Goal: Task Accomplishment & Management: Use online tool/utility

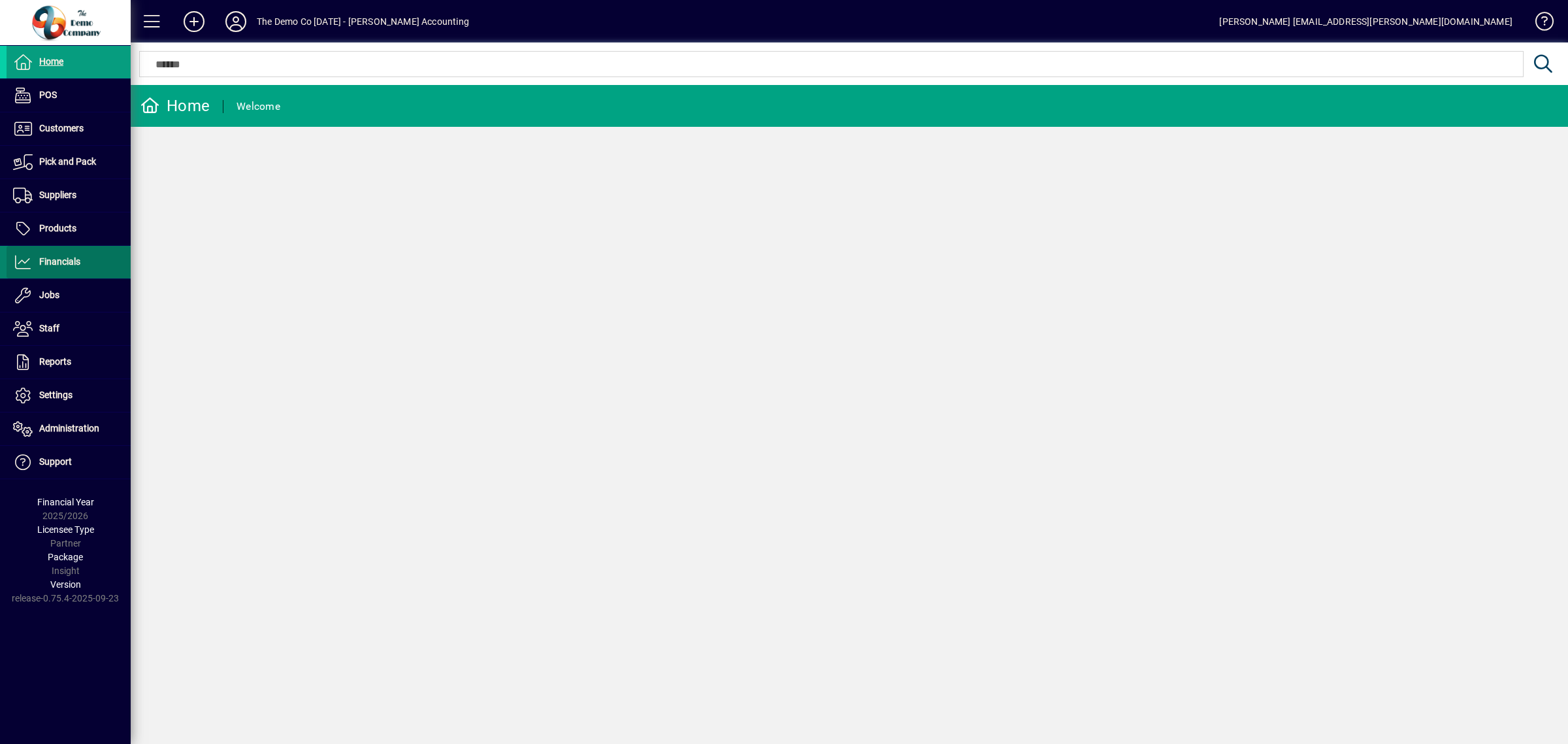
click at [66, 268] on span "Financials" at bounding box center [44, 262] width 74 height 16
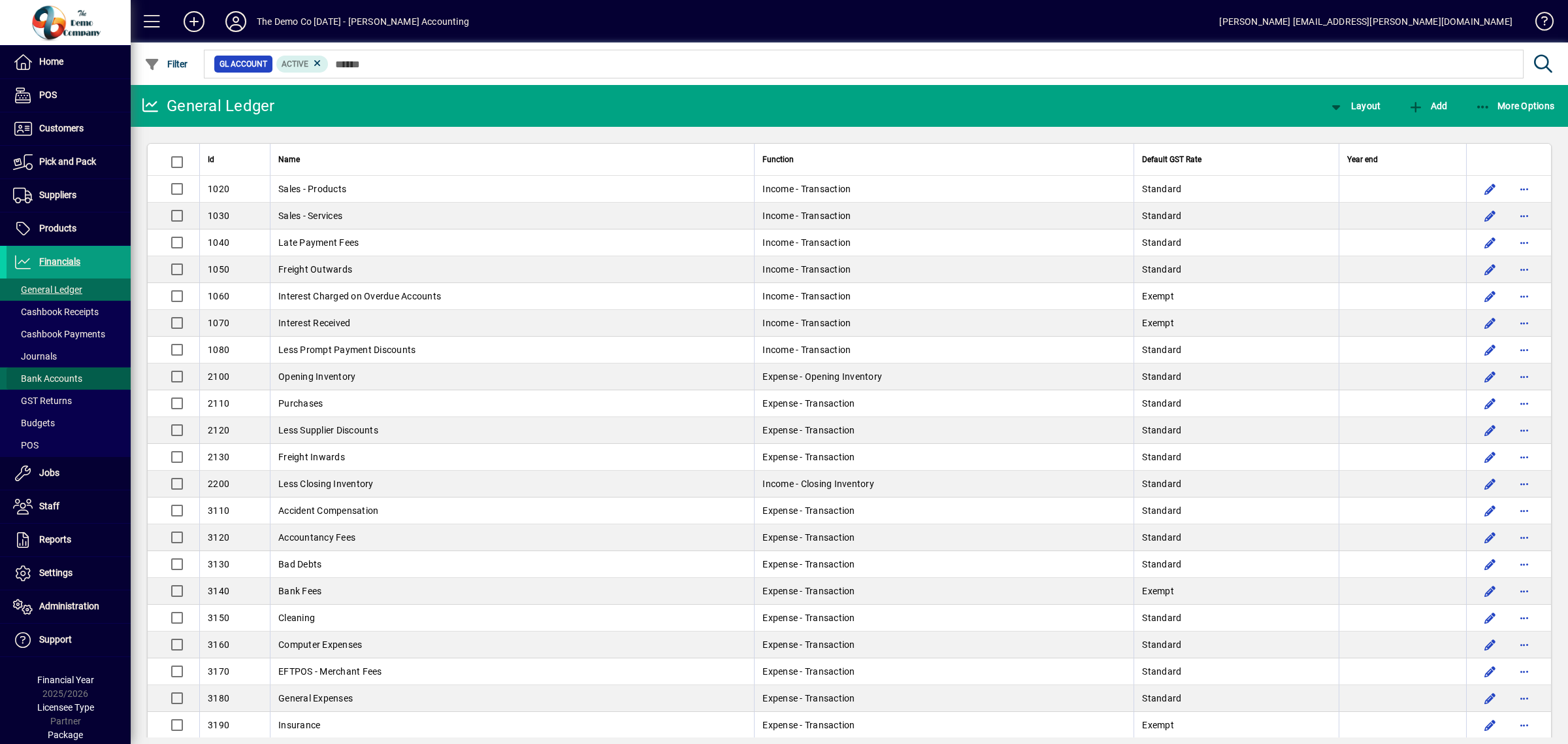
click at [79, 374] on span "Bank Accounts" at bounding box center [47, 378] width 69 height 10
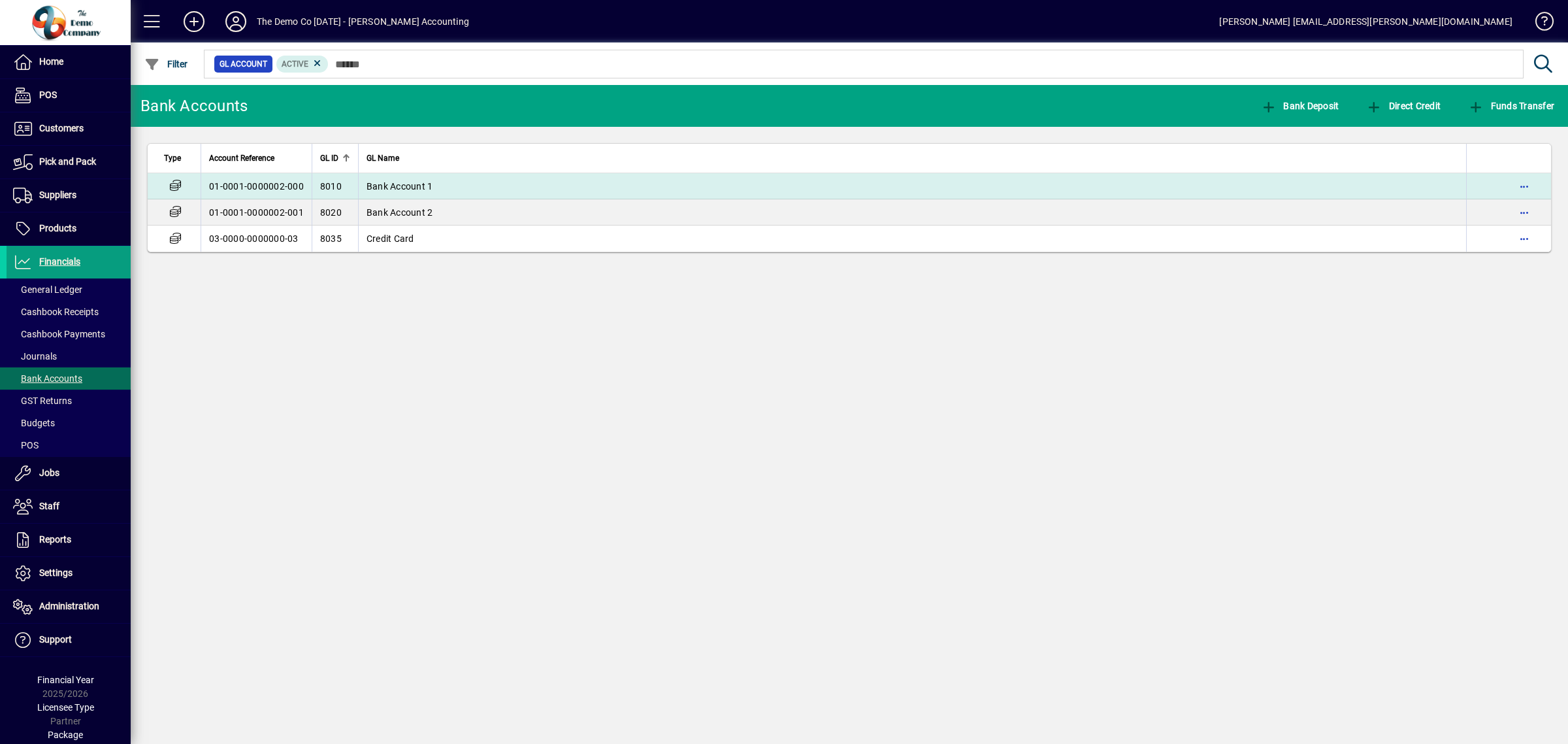
click at [438, 184] on td "Bank Account 1" at bounding box center [911, 187] width 1108 height 26
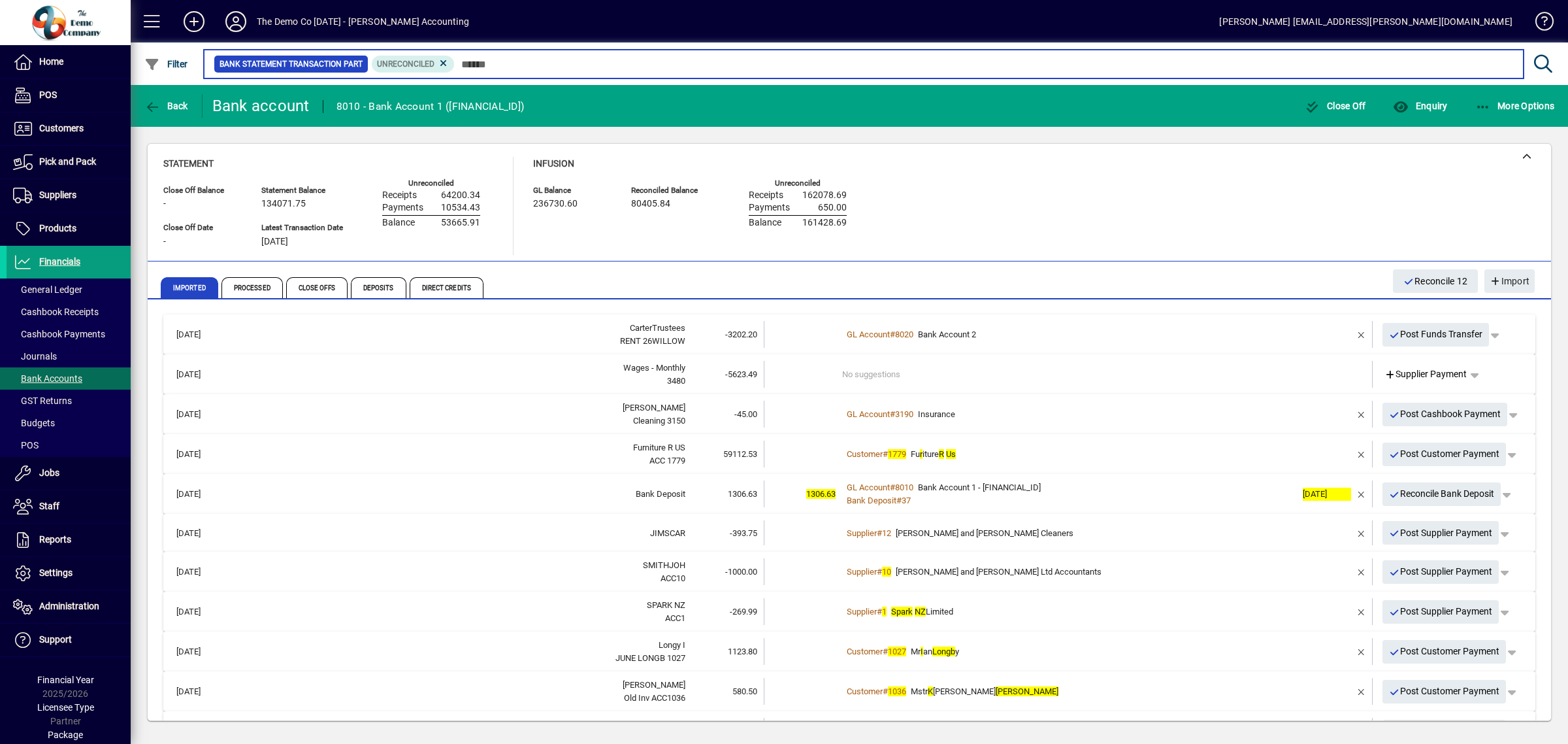
scroll to position [121, 0]
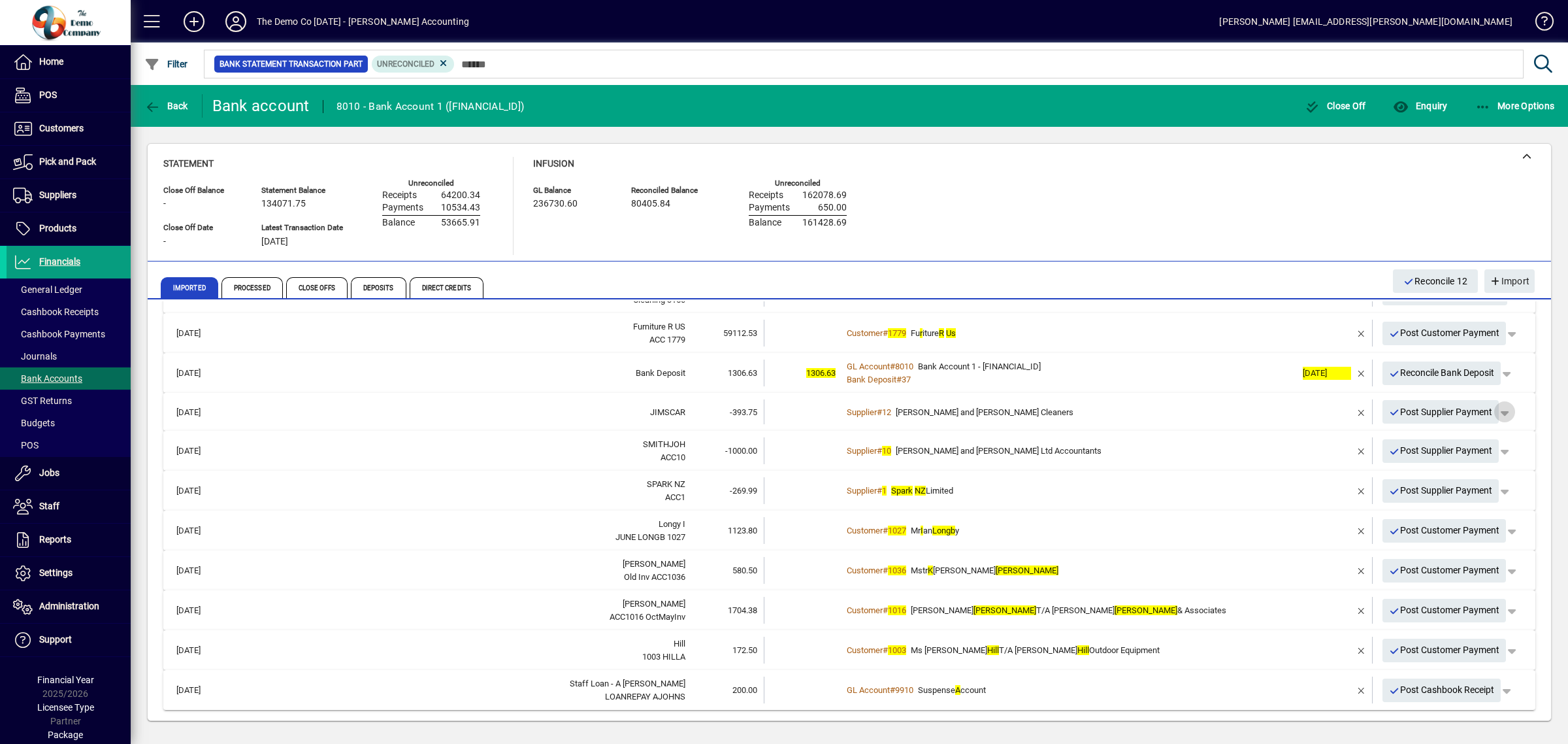
click at [1496, 407] on span "button" at bounding box center [1504, 412] width 32 height 32
click at [969, 411] on div at bounding box center [784, 372] width 1568 height 744
click at [969, 411] on span "[PERSON_NAME] and [PERSON_NAME] Cleaners" at bounding box center [984, 412] width 177 height 10
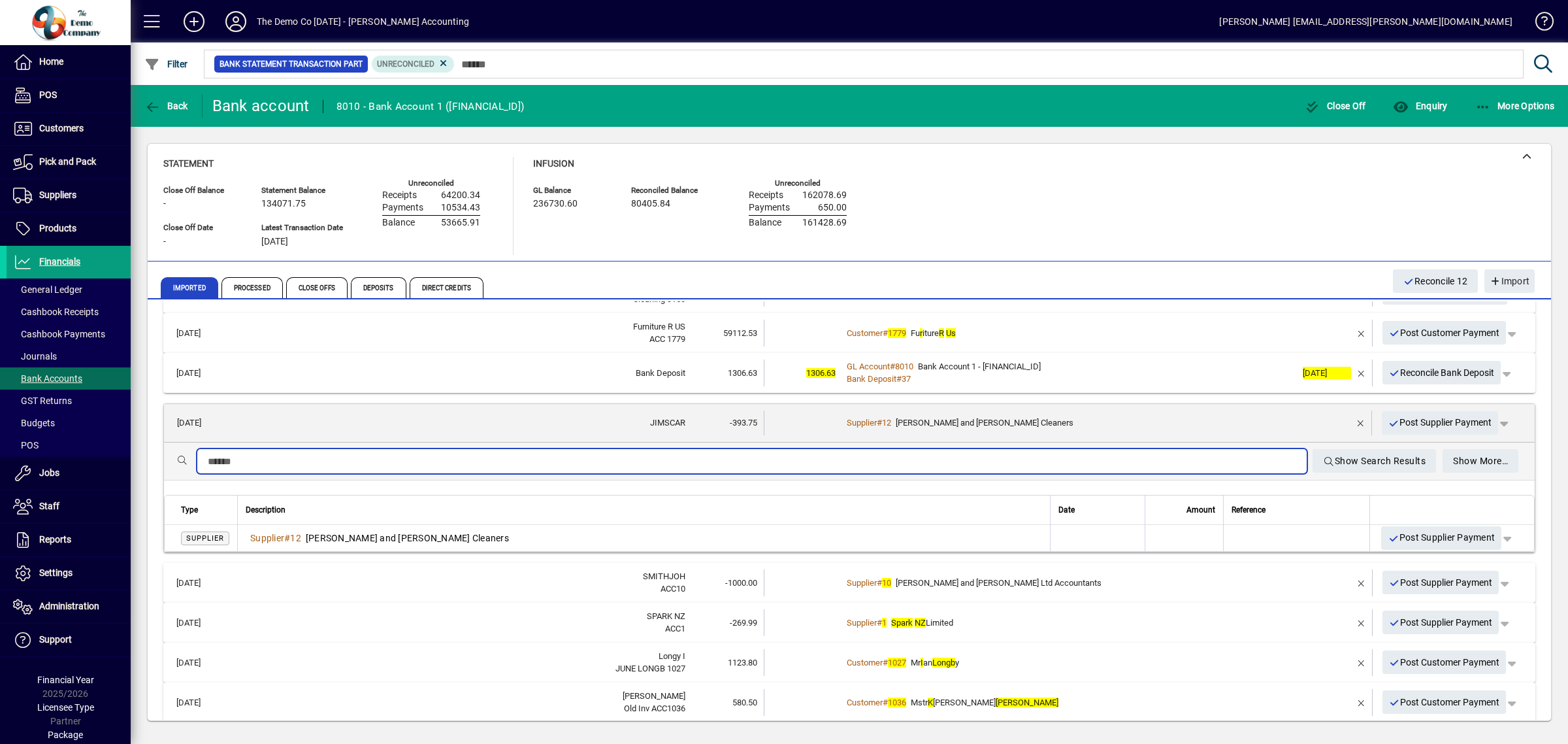
click at [230, 462] on input "text" at bounding box center [752, 461] width 1088 height 16
click at [605, 457] on input "text" at bounding box center [752, 461] width 1088 height 16
click at [544, 597] on mat-expansion-panel-header "[DATE] SMITHJOH ACC10 -1000.00 Supplier # 10 [PERSON_NAME] and [PERSON_NAME] Lt…" at bounding box center [849, 583] width 1372 height 40
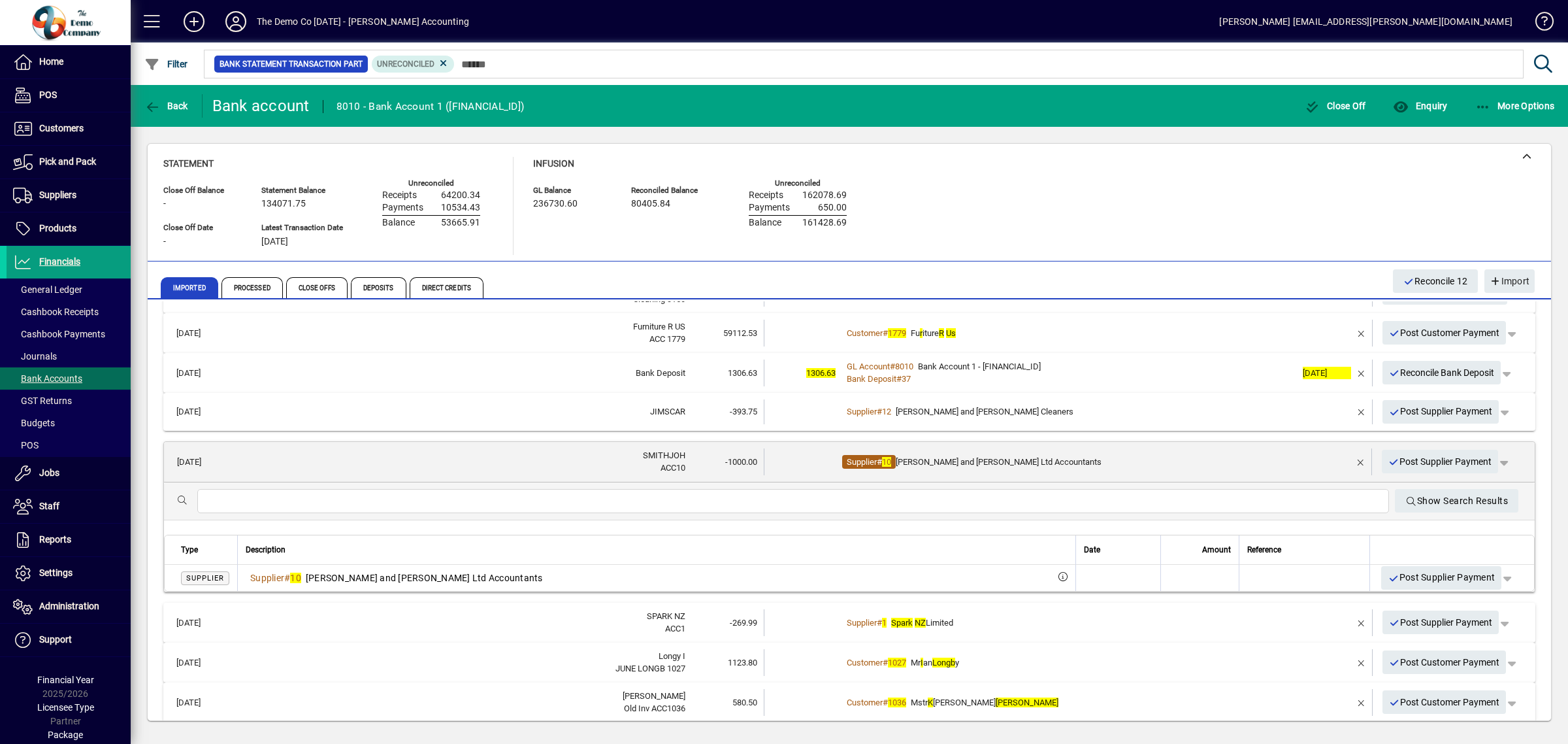
click at [863, 461] on span "Supplier" at bounding box center [861, 461] width 30 height 10
click at [596, 405] on div "JIMSCAR" at bounding box center [458, 411] width 454 height 13
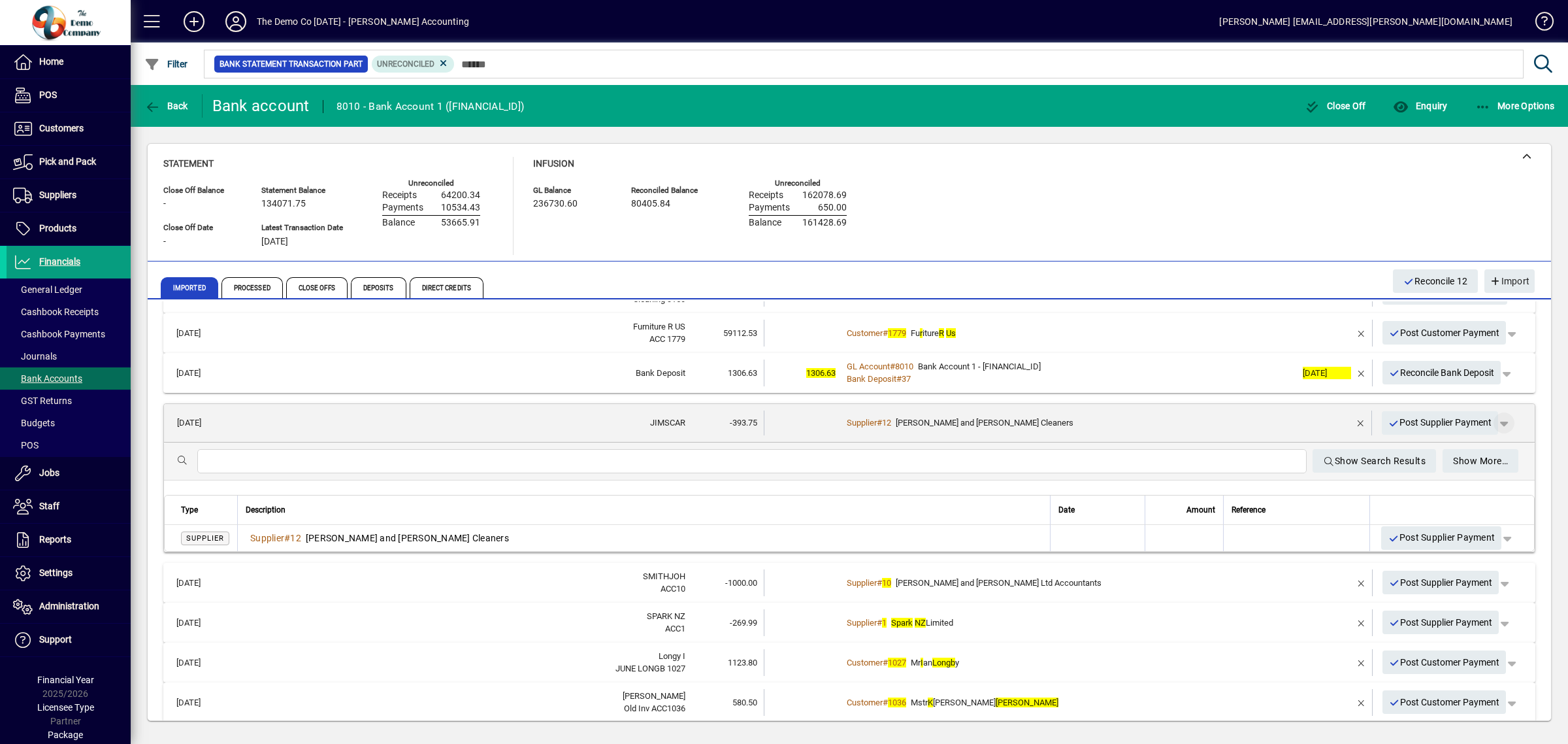
click at [1497, 420] on span "button" at bounding box center [1504, 423] width 32 height 32
